Goal: Use online tool/utility: Utilize a website feature to perform a specific function

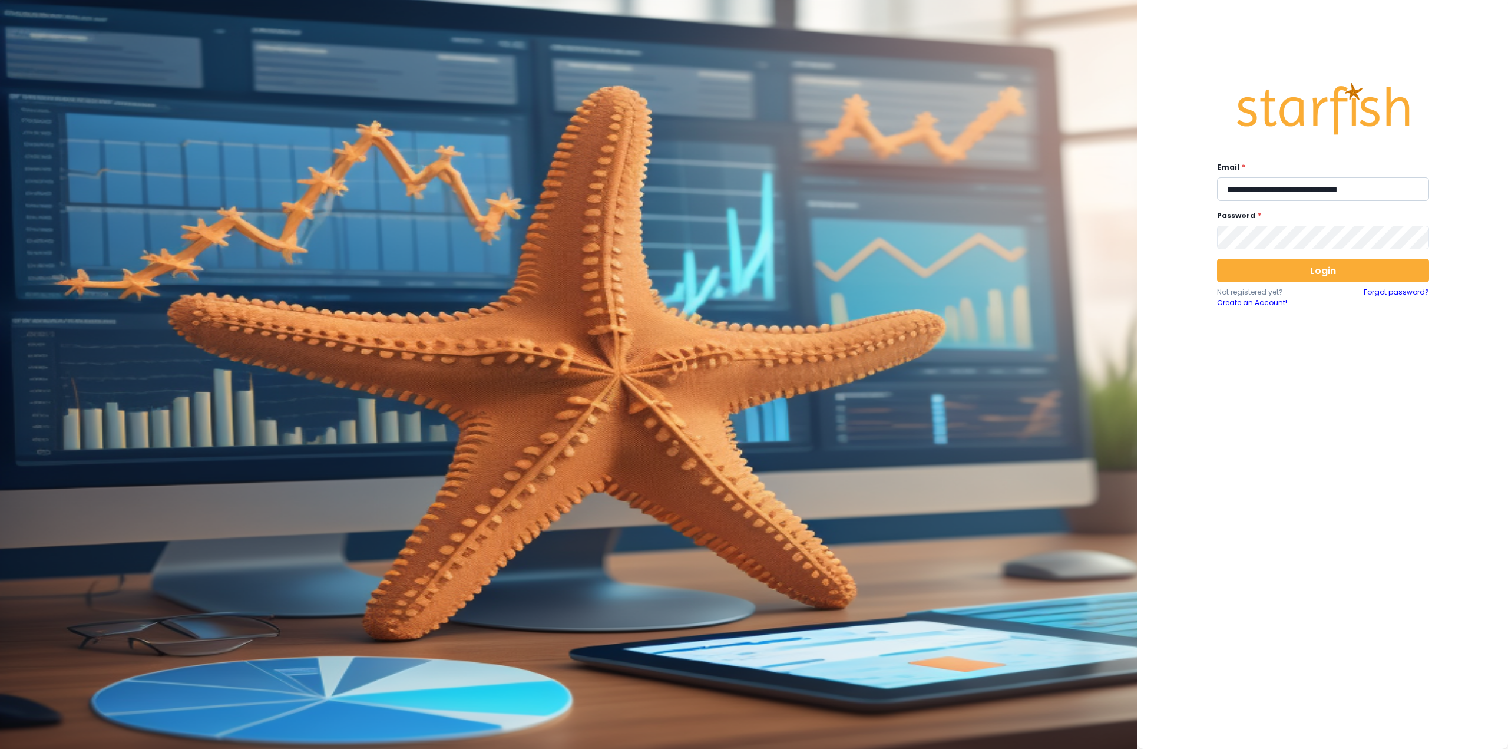
click at [1286, 188] on input "**********" at bounding box center [1323, 189] width 212 height 24
type input "**********"
click at [1263, 259] on button "Login" at bounding box center [1323, 271] width 212 height 24
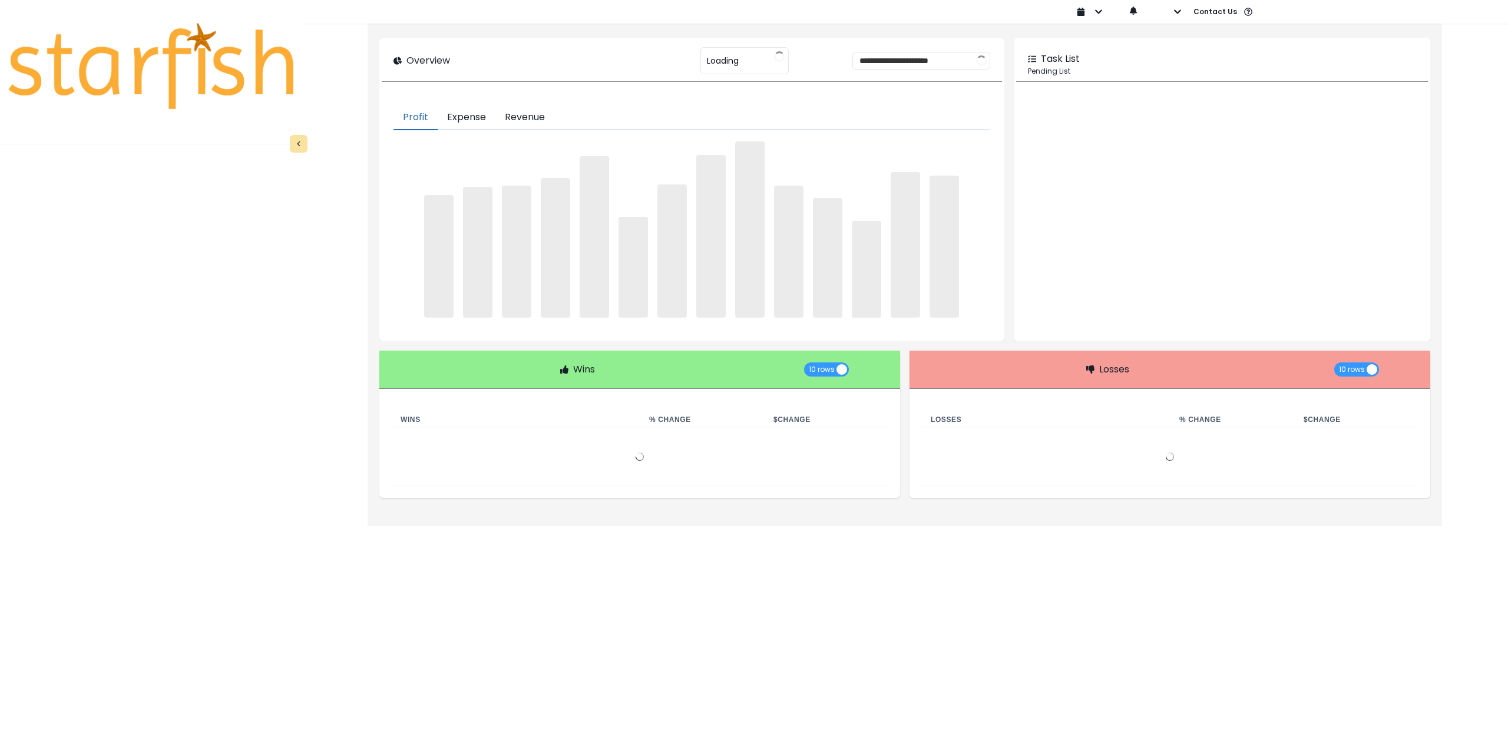
type input "********"
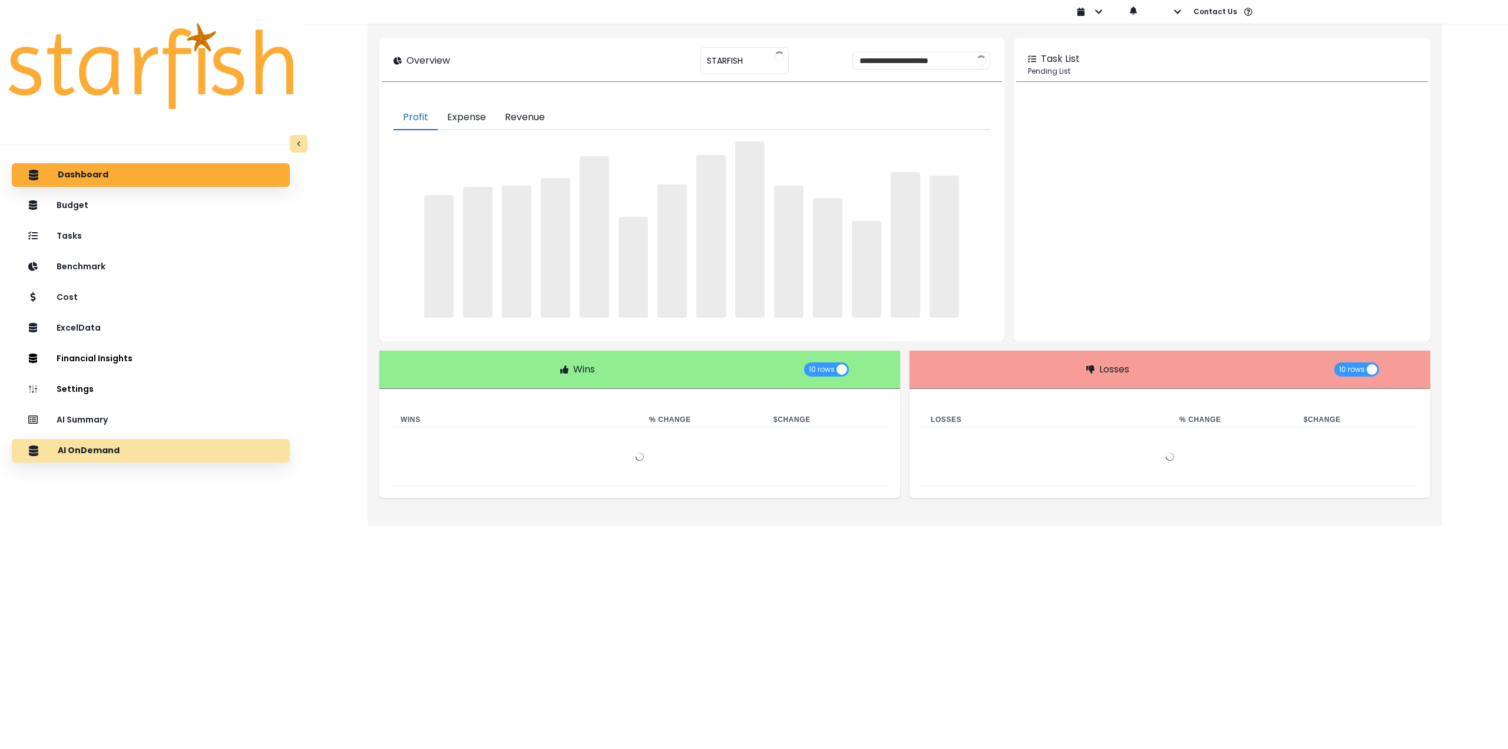
click at [117, 456] on div "AI OnDemand" at bounding box center [150, 450] width 259 height 25
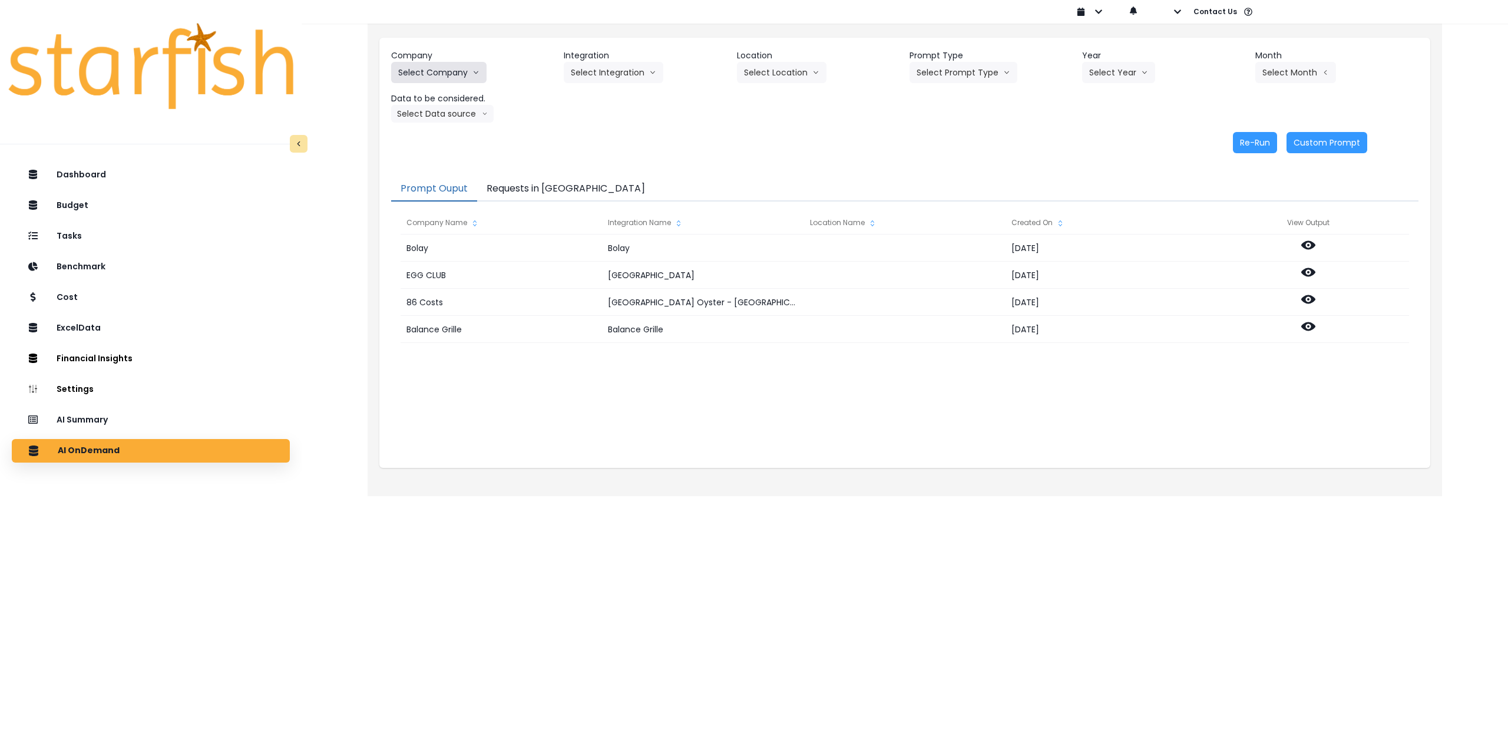
click at [440, 70] on button "Select Company" at bounding box center [438, 72] width 95 height 21
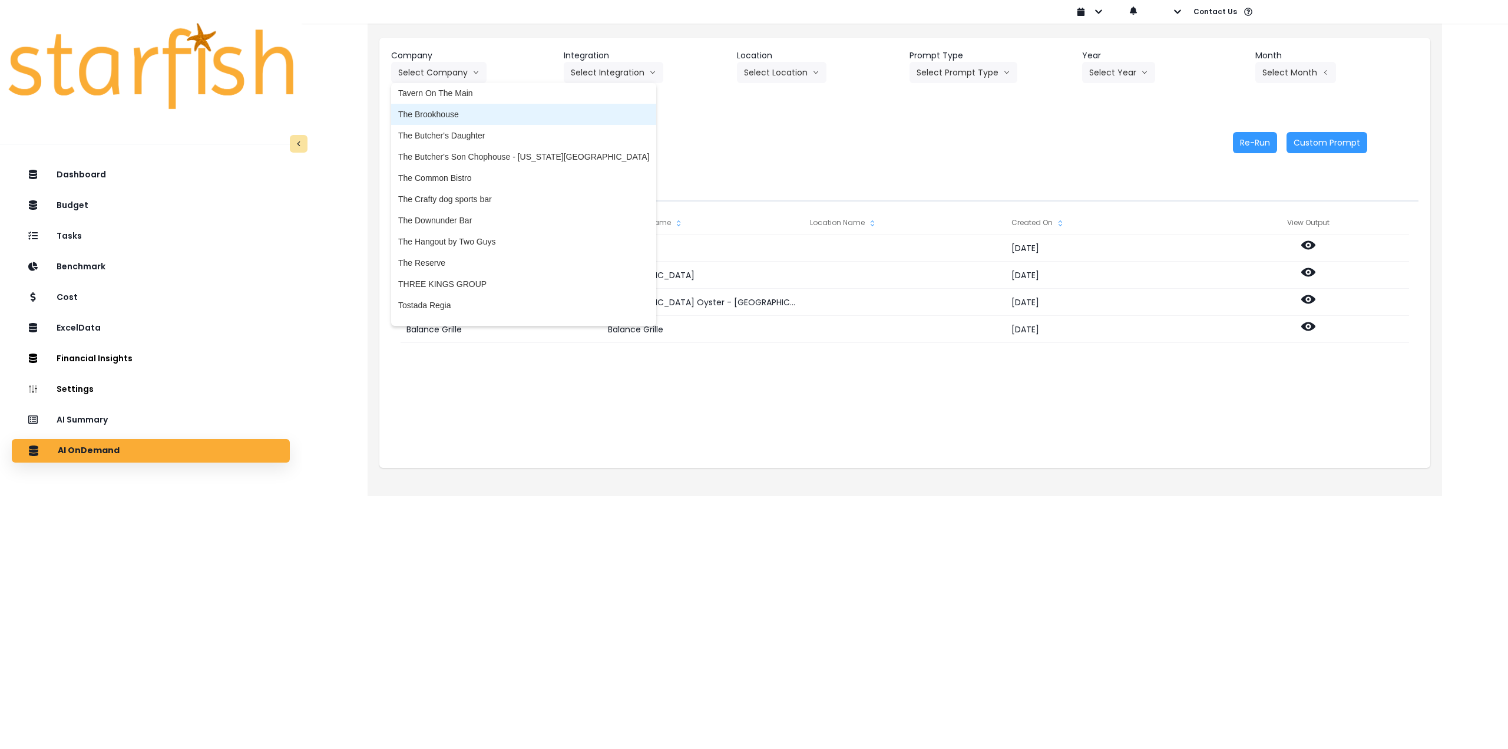
scroll to position [2533, 0]
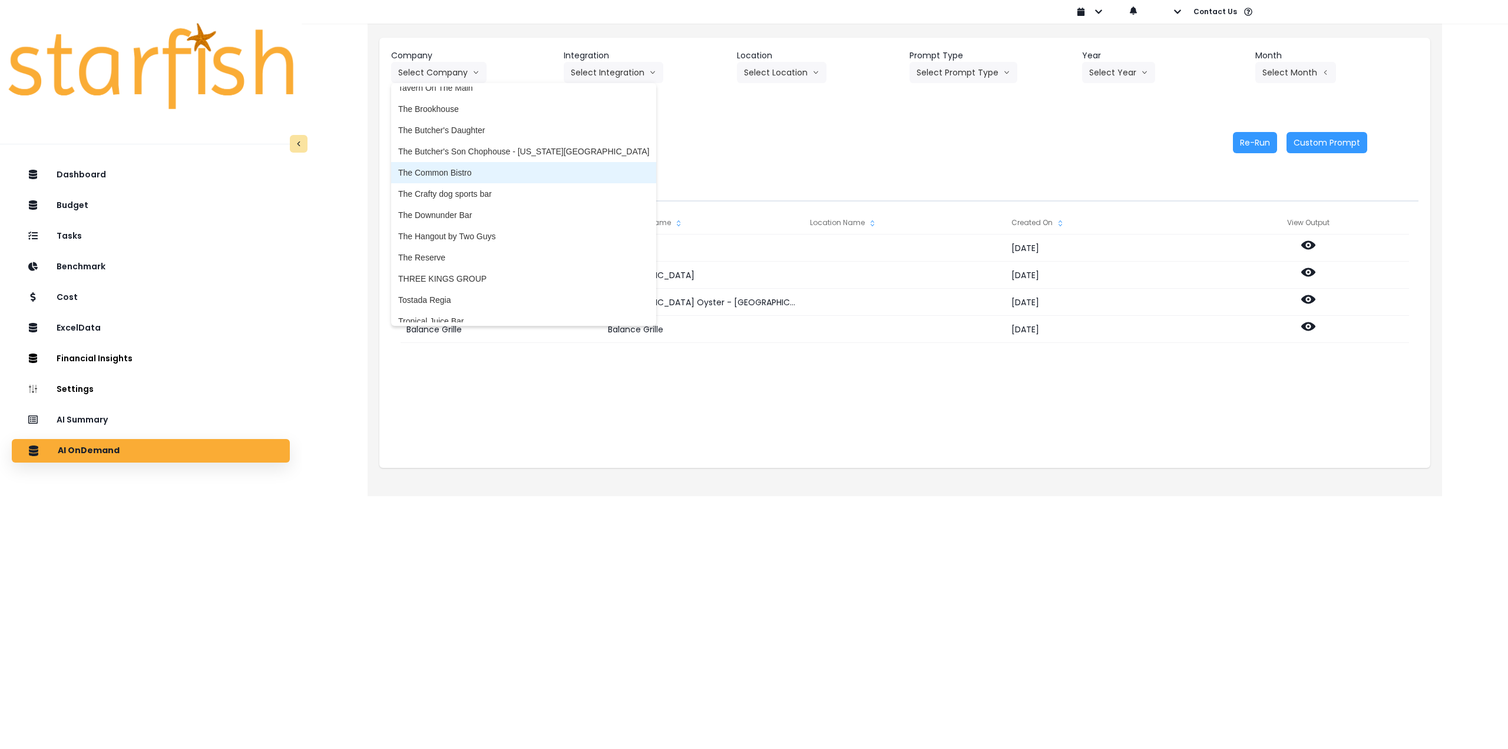
click at [465, 174] on span "The Common Bistro" at bounding box center [523, 173] width 251 height 12
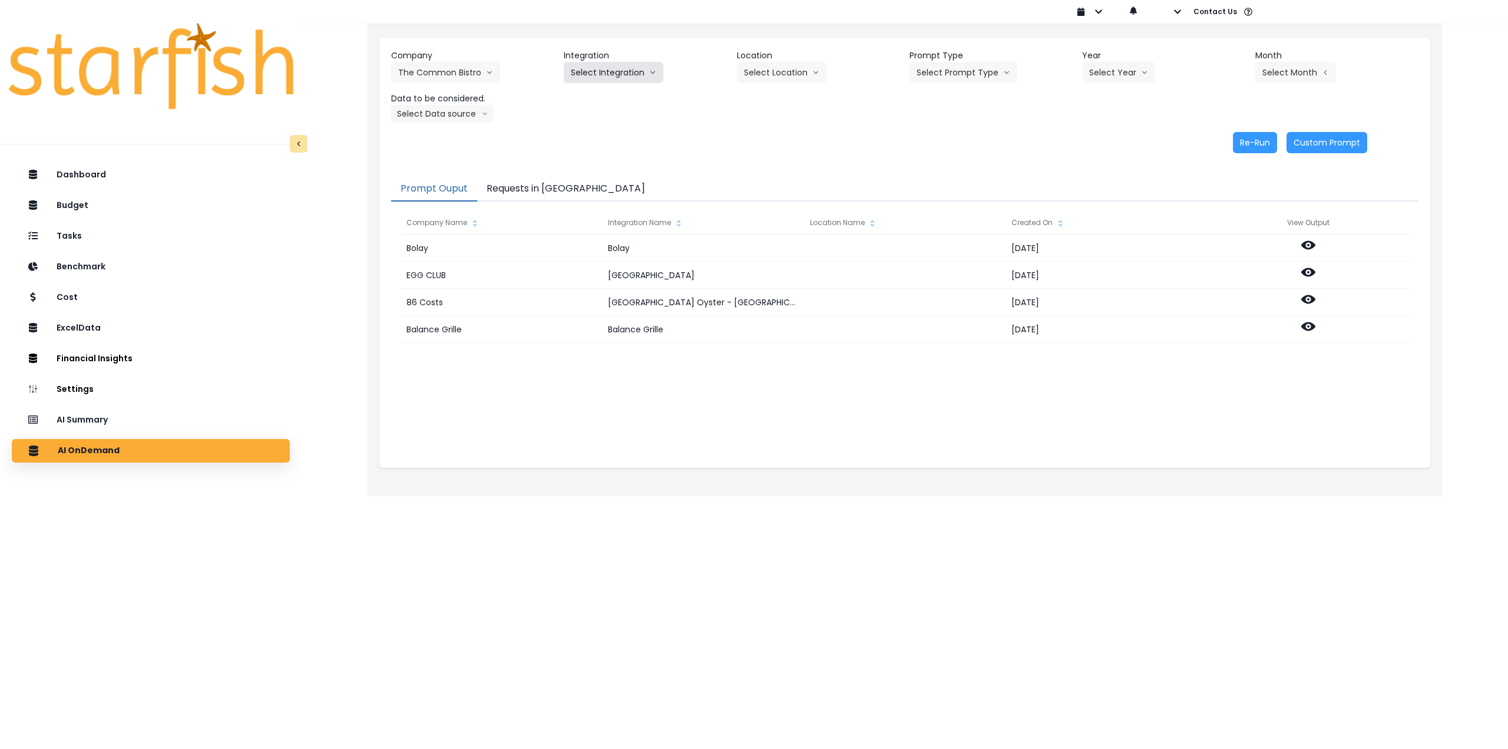
click at [596, 70] on button "Select Integration" at bounding box center [614, 72] width 100 height 21
click at [588, 99] on span "The Common Bistro" at bounding box center [607, 97] width 73 height 12
click at [765, 68] on button "Select Location" at bounding box center [782, 72] width 90 height 21
drag, startPoint x: 762, startPoint y: 96, endPoint x: 806, endPoint y: 90, distance: 45.2
click at [765, 96] on span "All Locations" at bounding box center [767, 97] width 47 height 12
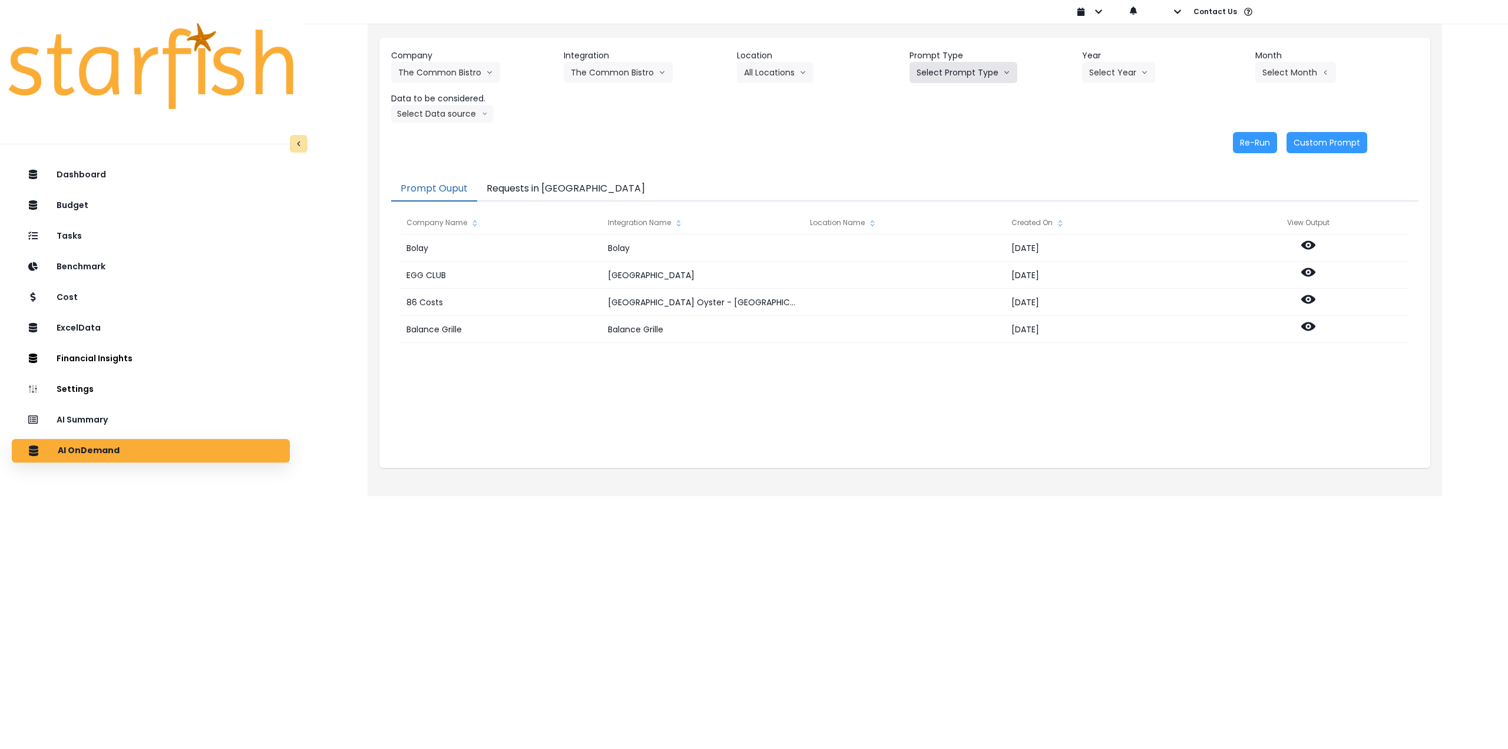
click at [939, 73] on button "Select Prompt Type" at bounding box center [964, 72] width 108 height 21
click at [1008, 147] on div "Re-Run Custom Prompt" at bounding box center [879, 142] width 976 height 21
click at [964, 84] on div "Company The Common Bistro 86 Costs Asti Bagel Cafe Balance Grille Bald Ginger B…" at bounding box center [904, 85] width 1027 height 73
click at [965, 70] on button "Select Prompt Type" at bounding box center [964, 72] width 108 height 21
click at [961, 158] on span "Monthly Summary" at bounding box center [950, 161] width 67 height 12
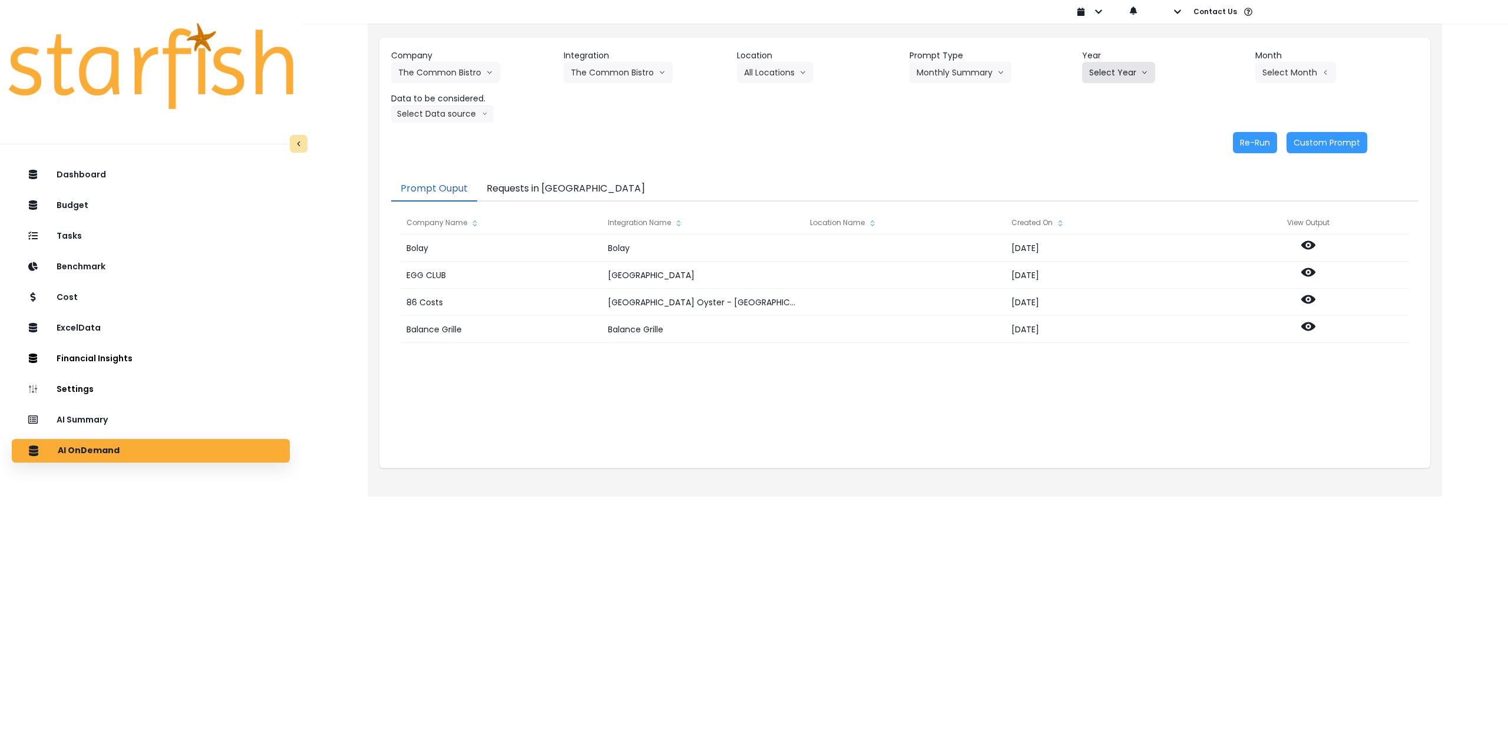
click at [1116, 63] on button "Select Year" at bounding box center [1118, 72] width 73 height 21
click at [1093, 143] on span "2025" at bounding box center [1098, 140] width 18 height 12
click at [1289, 74] on button "Select Month" at bounding box center [1295, 72] width 81 height 21
click at [1232, 224] on span "Aug" at bounding box center [1236, 225] width 23 height 12
click at [463, 115] on button "Select Data source" at bounding box center [442, 114] width 102 height 18
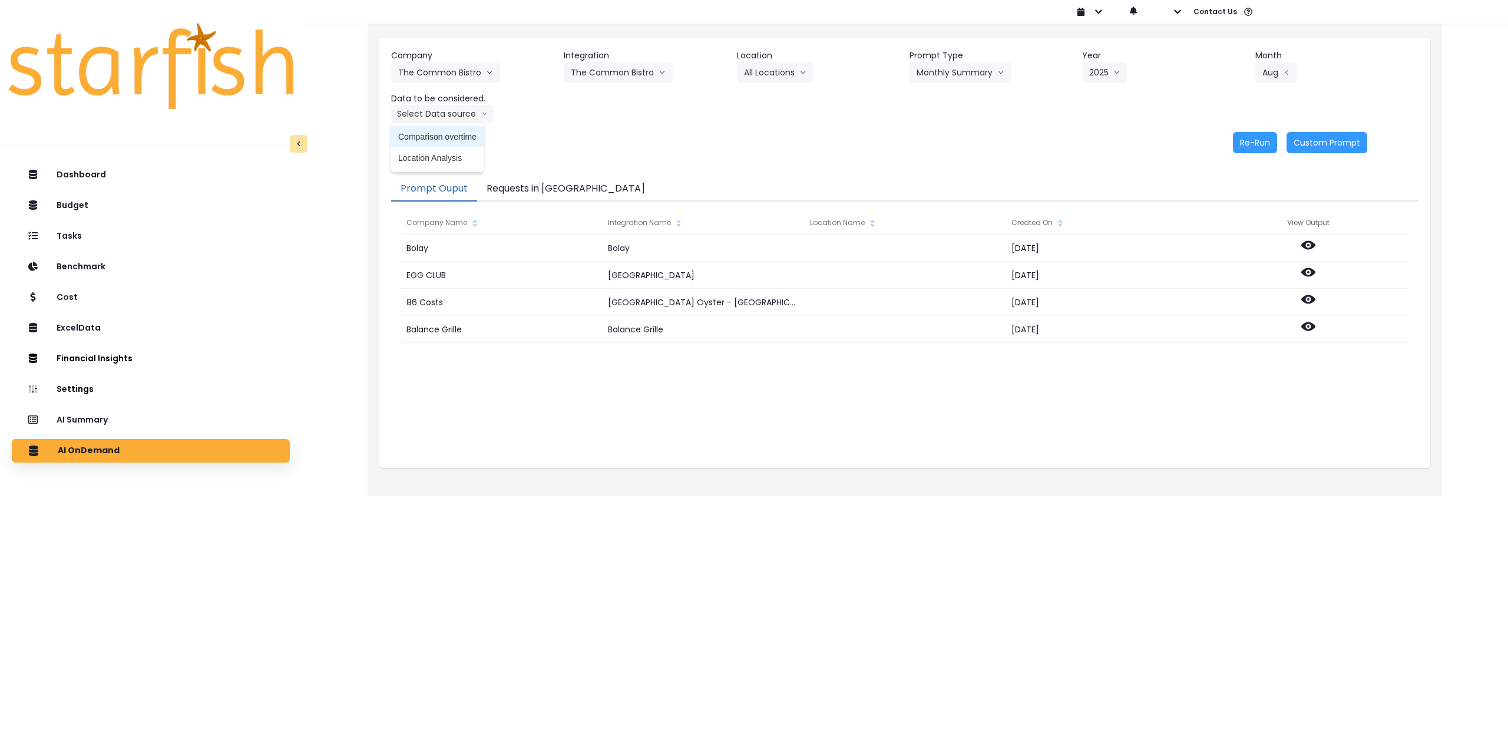
click at [453, 137] on span "Comparison overtime" at bounding box center [437, 137] width 78 height 12
click at [1243, 140] on button "Re-Run" at bounding box center [1255, 142] width 44 height 21
click at [429, 115] on button "Comparison overtime" at bounding box center [448, 114] width 114 height 18
click at [434, 166] on li "Location Analysis" at bounding box center [437, 157] width 92 height 21
click at [1252, 140] on button "Re-Run" at bounding box center [1255, 142] width 44 height 21
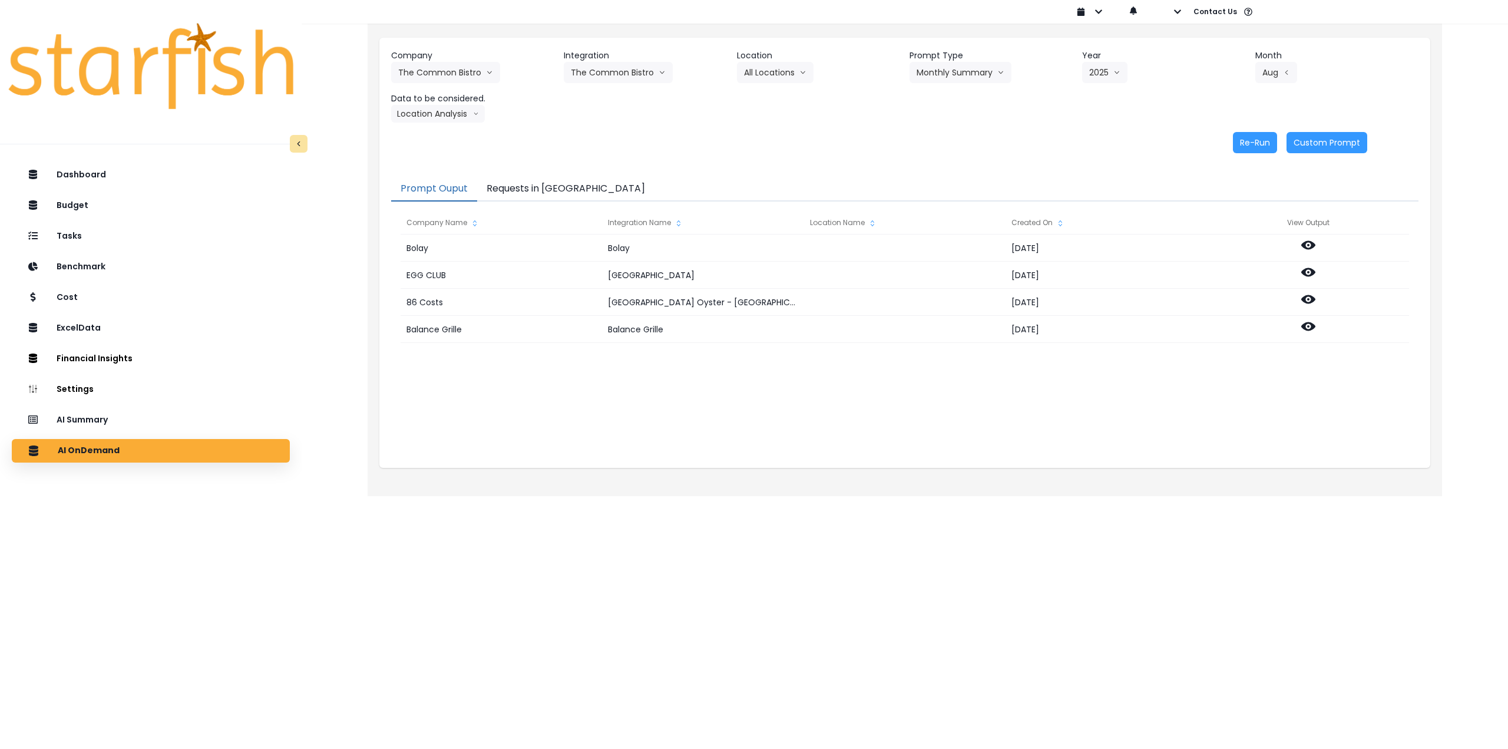
click at [528, 183] on button "Requests in [GEOGRAPHIC_DATA]" at bounding box center [565, 189] width 177 height 25
